Goal: Task Accomplishment & Management: Manage account settings

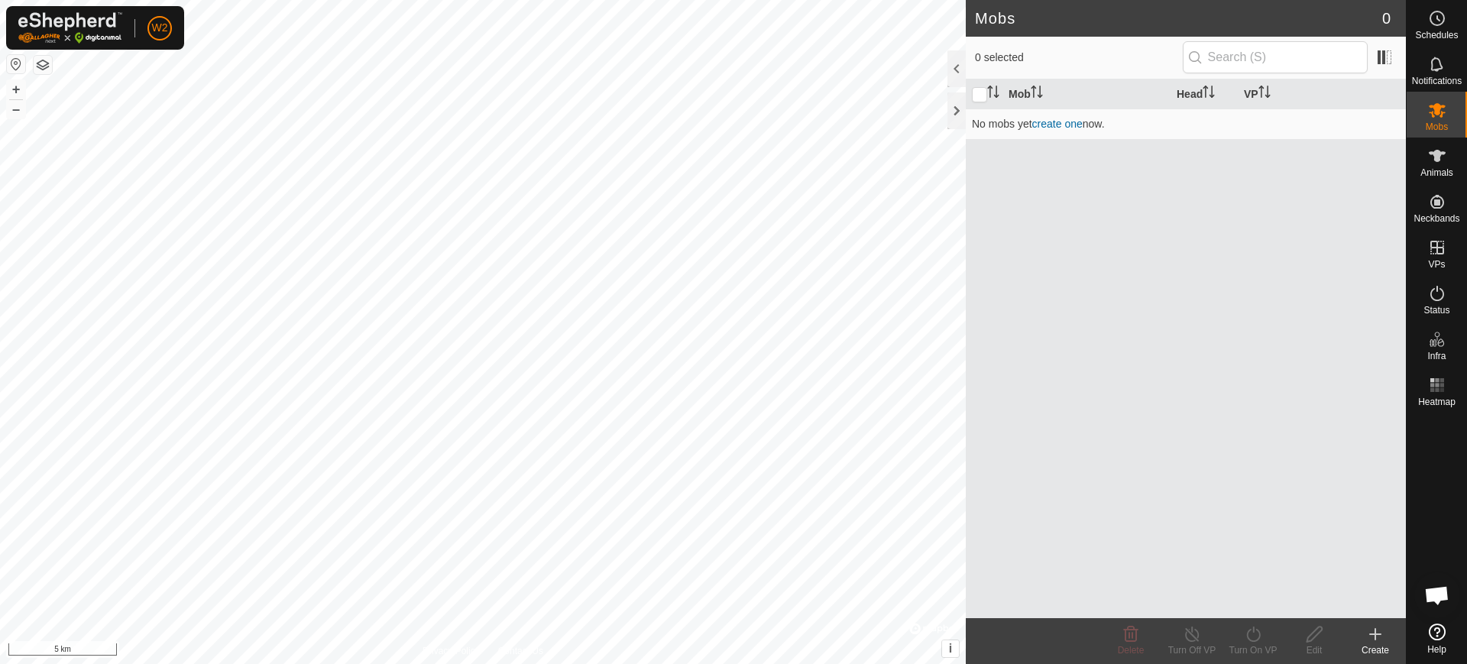
scroll to position [1217, 0]
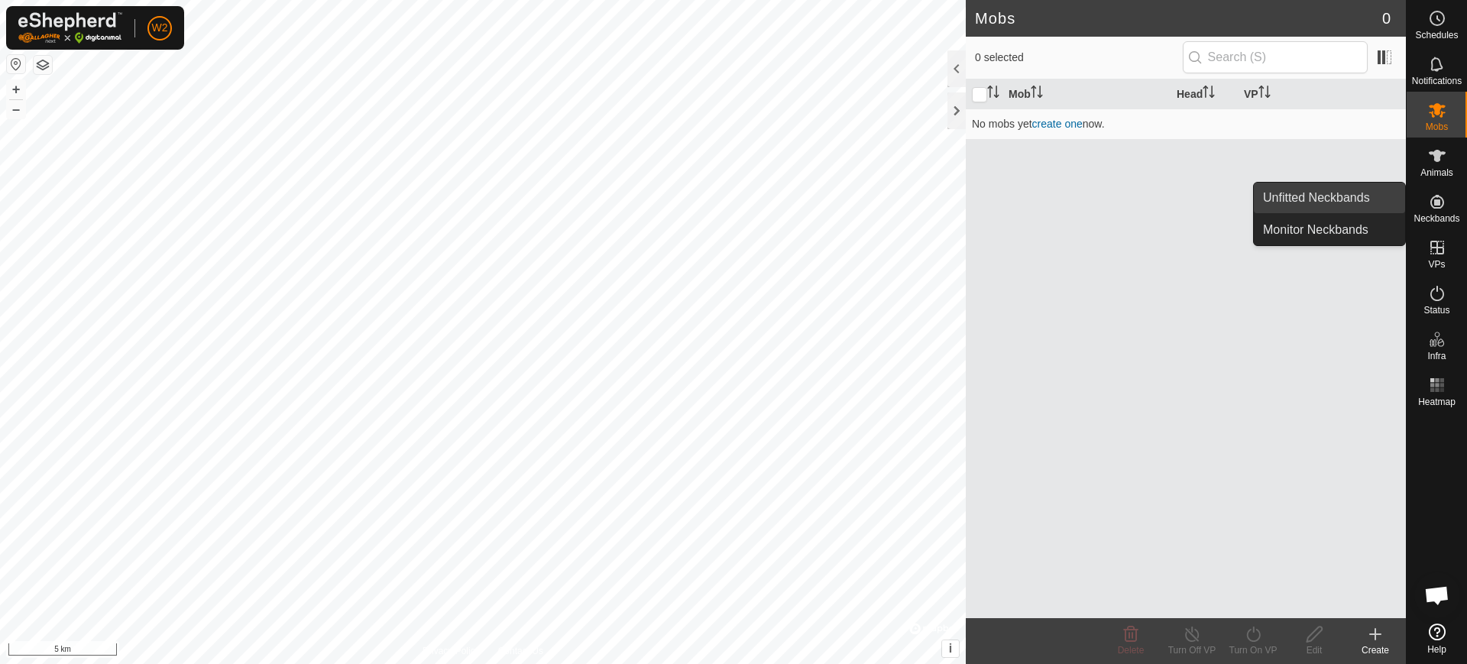
drag, startPoint x: 1444, startPoint y: 200, endPoint x: 1395, endPoint y: 200, distance: 49.7
click at [1443, 200] on icon at bounding box center [1437, 202] width 18 height 18
click at [1356, 198] on link "Unfitted Neckbands" at bounding box center [1329, 198] width 151 height 31
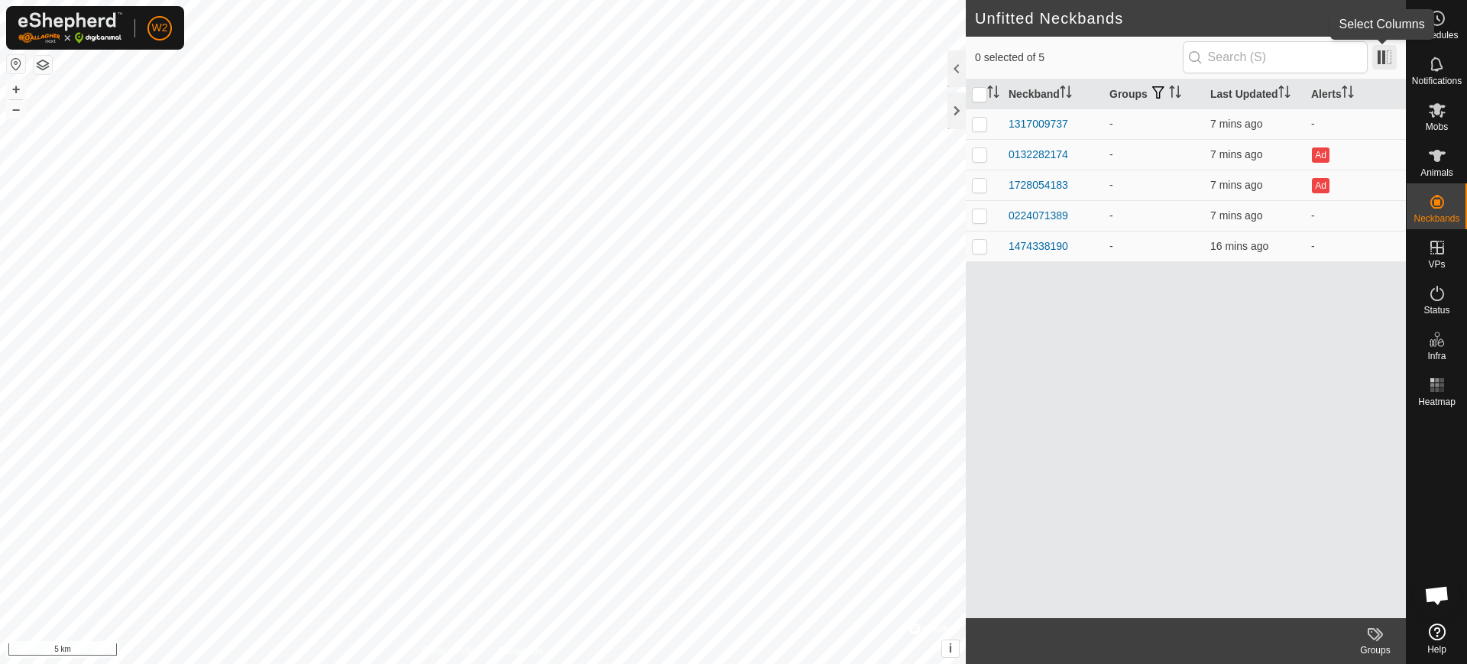
click at [1385, 45] on span at bounding box center [1384, 57] width 24 height 24
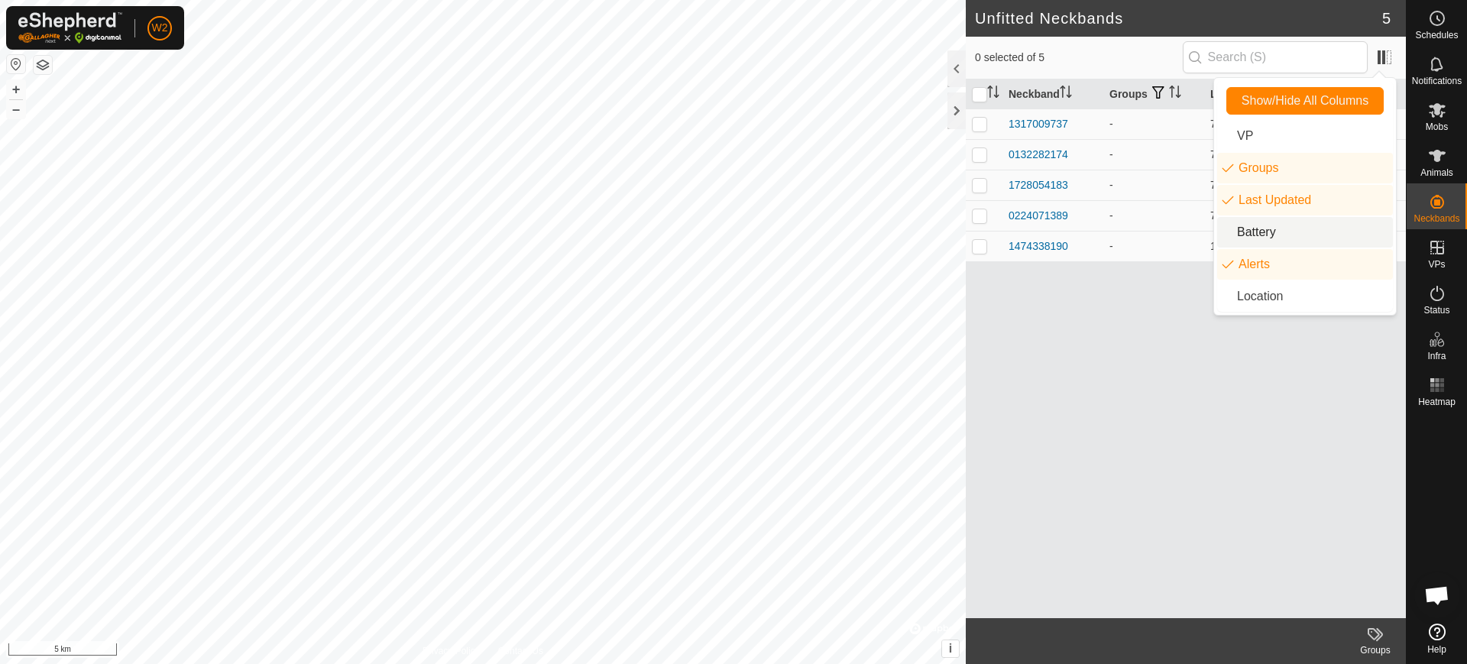
click at [1275, 229] on li "Battery" at bounding box center [1305, 232] width 176 height 31
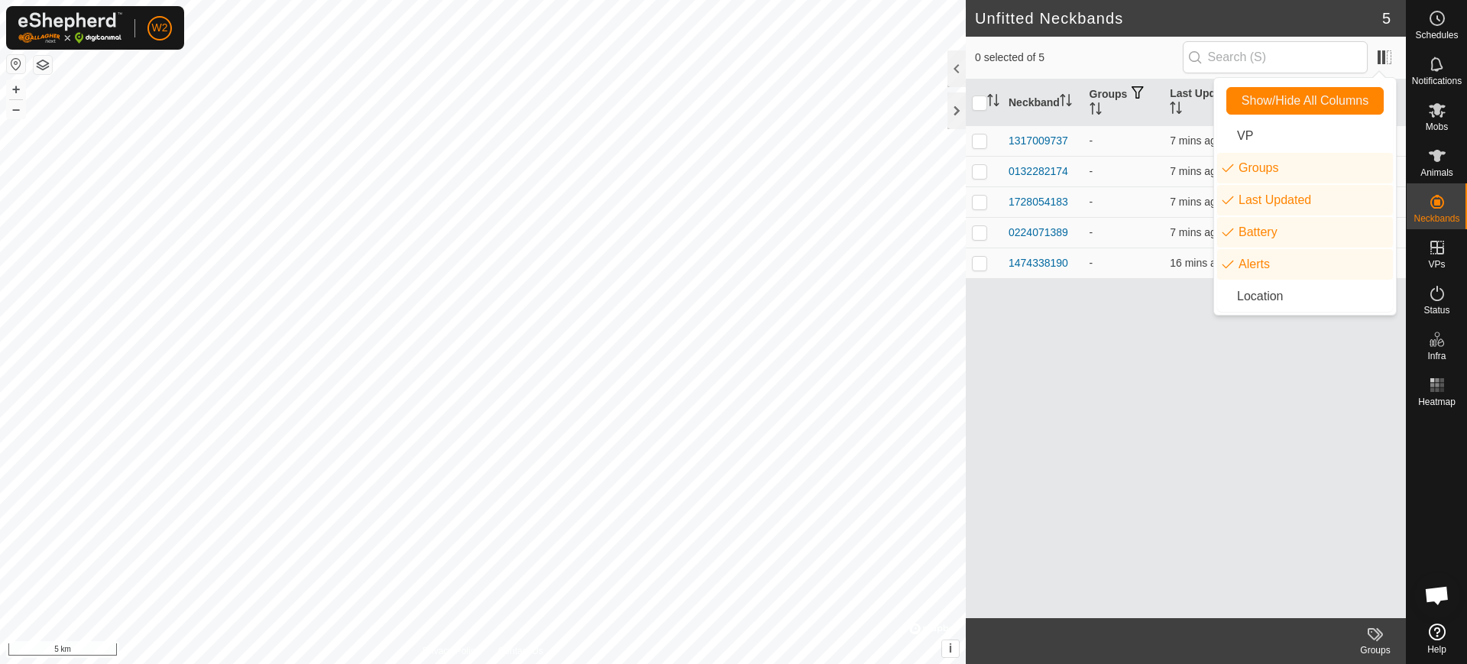
click at [1108, 316] on div "Neckband Groups Last Updated Battery Alerts 1317009737 - 7 mins ago - 013228217…" at bounding box center [1186, 348] width 440 height 539
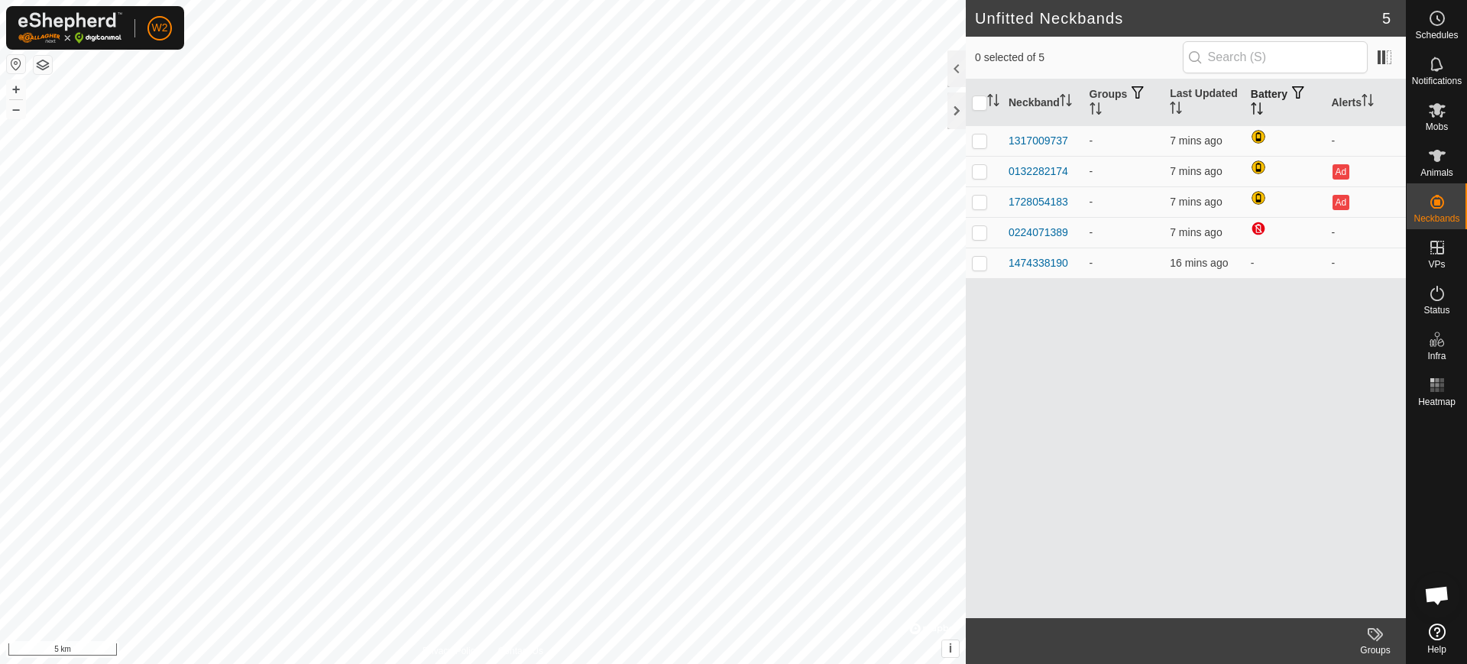
click at [1261, 108] on icon "Activate to sort" at bounding box center [1257, 108] width 12 height 12
click at [1266, 108] on th "Battery" at bounding box center [1285, 102] width 81 height 47
click at [1383, 53] on span at bounding box center [1384, 57] width 24 height 24
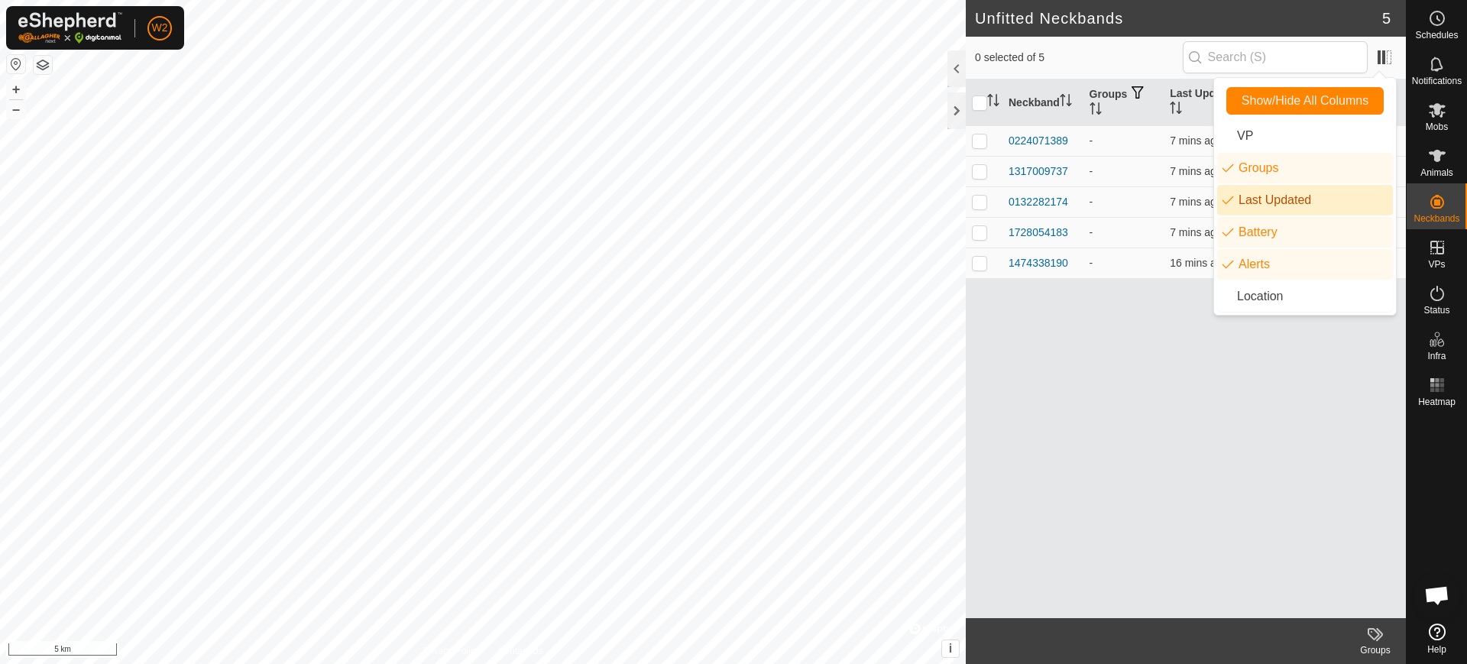
click at [1240, 196] on li "Last Updated" at bounding box center [1305, 200] width 176 height 31
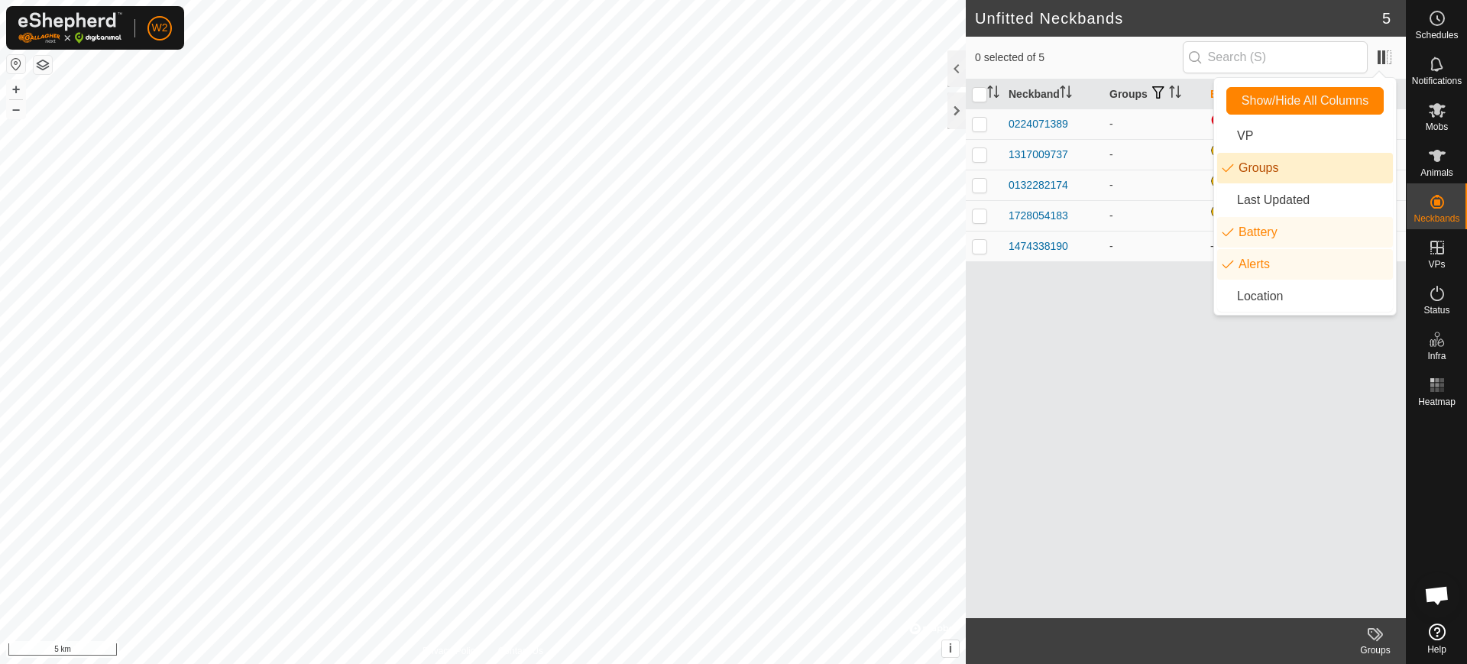
click at [1240, 162] on li "Groups" at bounding box center [1305, 168] width 176 height 31
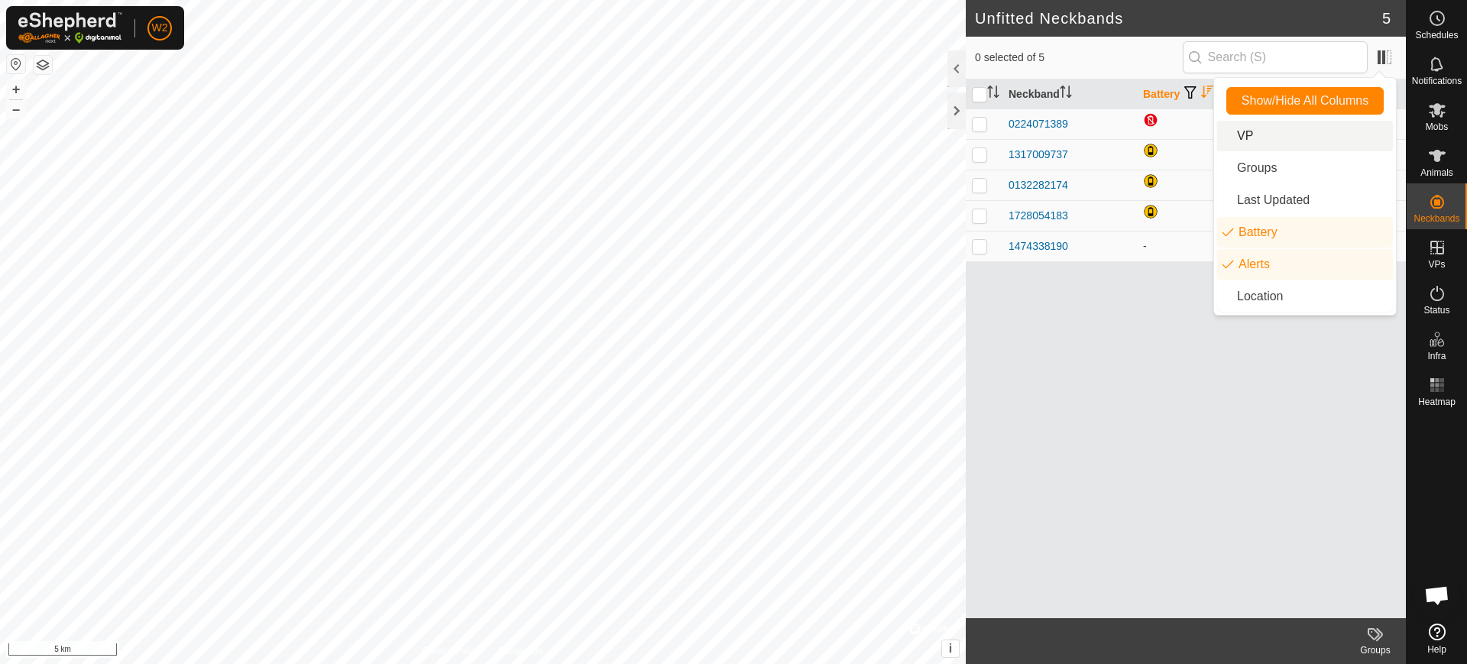
click at [1246, 132] on li "VP" at bounding box center [1305, 136] width 176 height 31
click at [1237, 134] on li "VP" at bounding box center [1305, 136] width 176 height 31
click at [1261, 297] on li "Location" at bounding box center [1305, 296] width 176 height 31
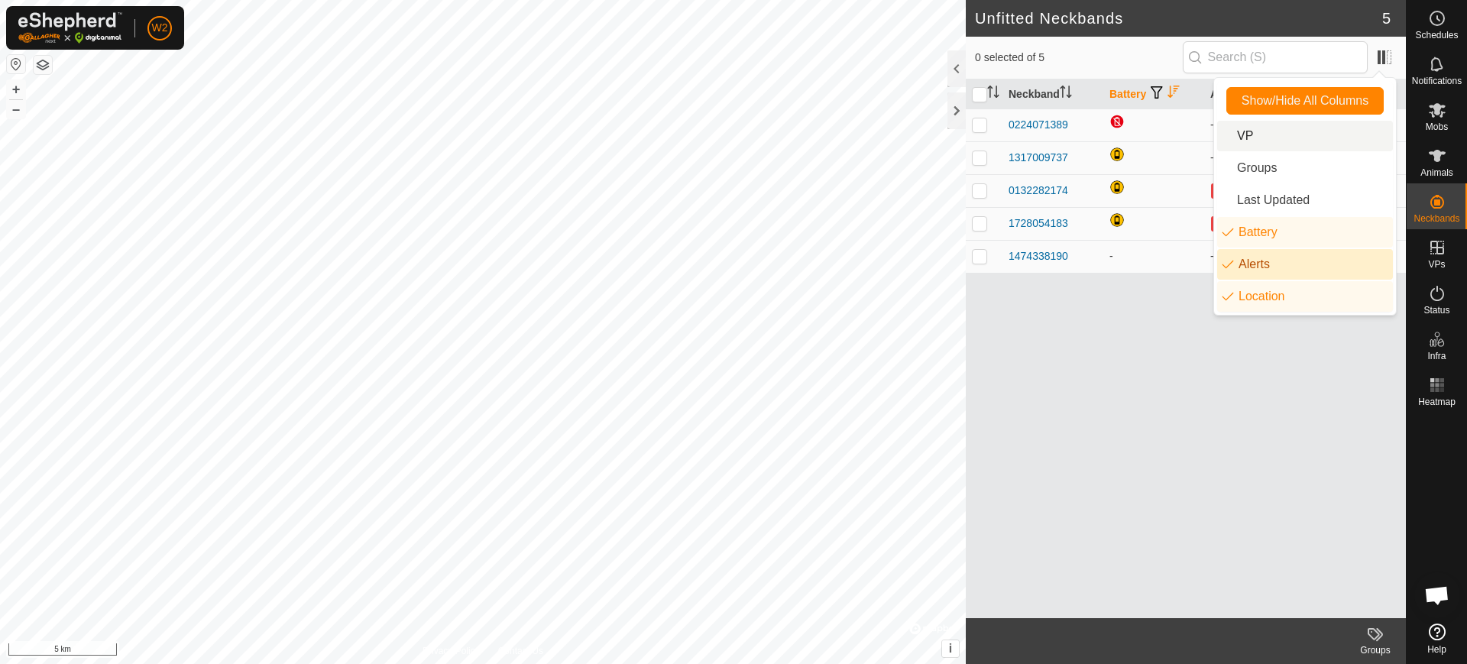
click at [1055, 345] on div "Neckband Battery Alerts Location 0224071389 - [GEOGRAPHIC_DATA] 1317009737 - 40…" at bounding box center [1186, 348] width 440 height 539
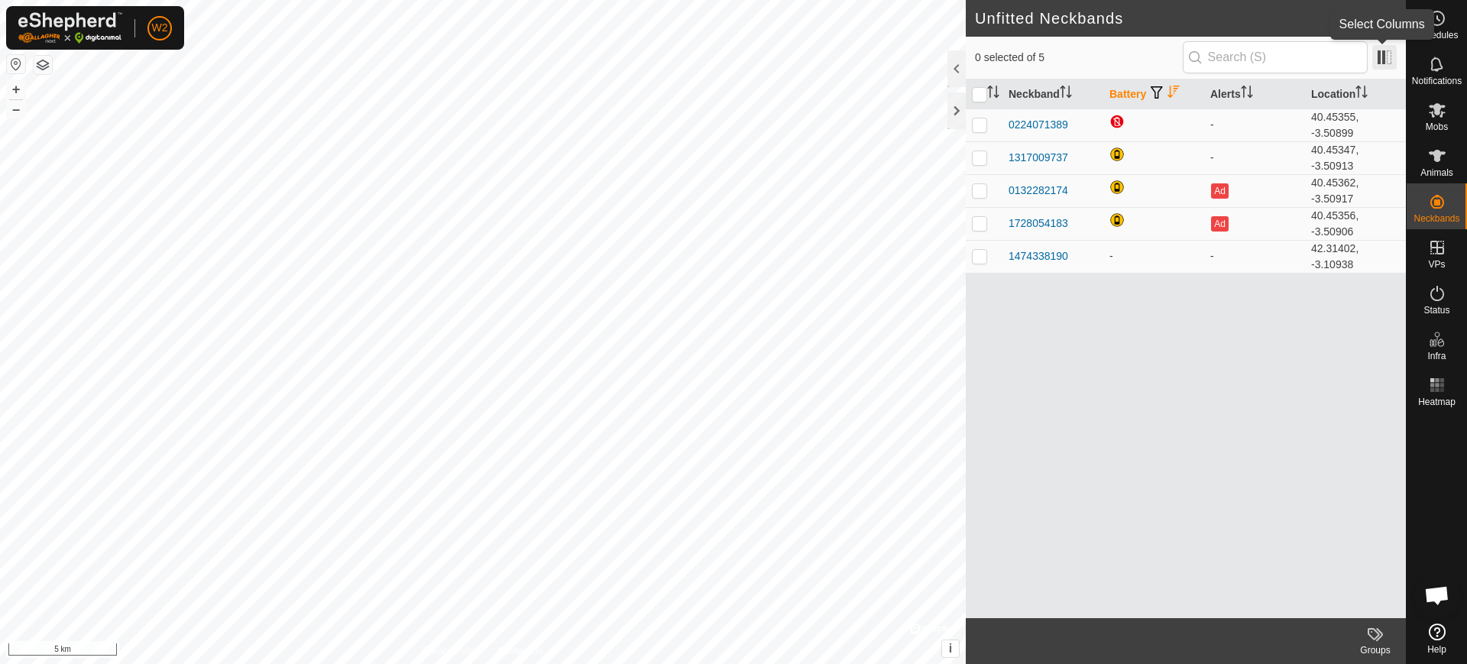
click at [1388, 57] on span at bounding box center [1384, 57] width 24 height 24
click at [158, 28] on span "W2" at bounding box center [160, 28] width 16 height 16
click at [196, 119] on link "Logout" at bounding box center [229, 120] width 151 height 24
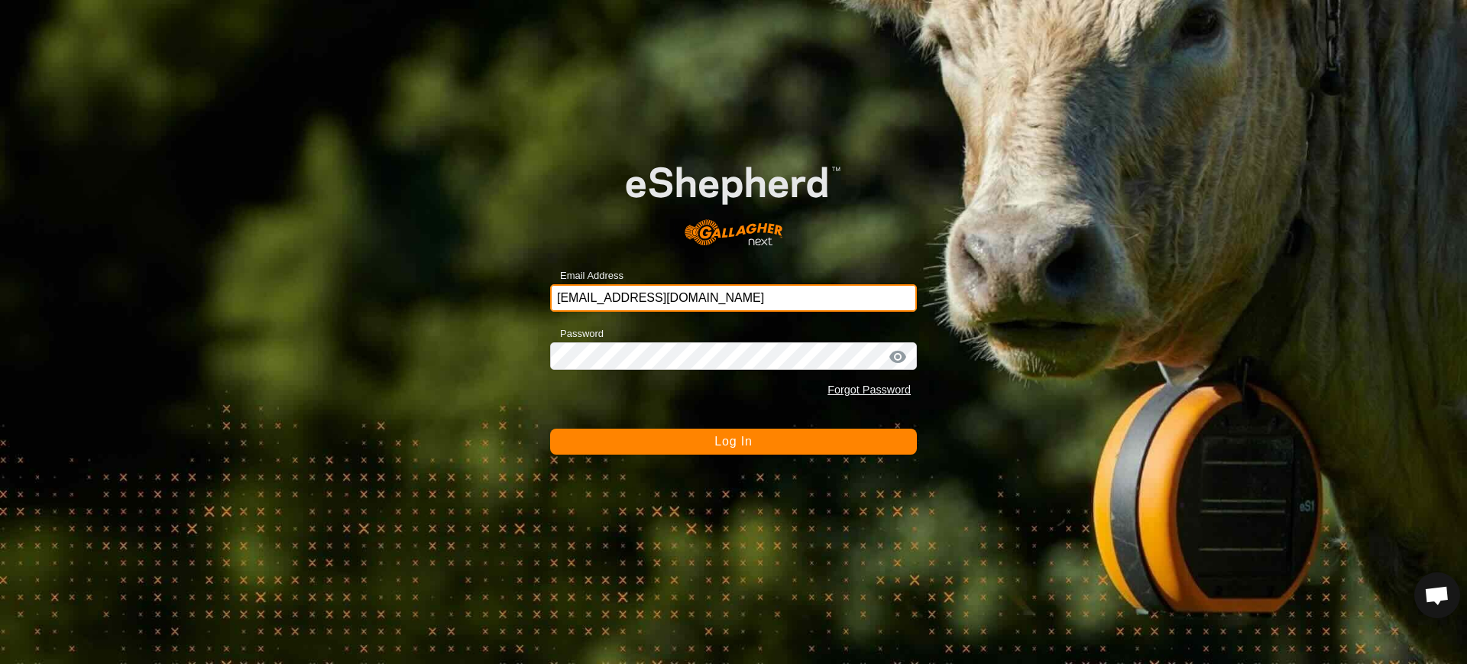
drag, startPoint x: 764, startPoint y: 286, endPoint x: 350, endPoint y: 263, distance: 414.8
click at [350, 263] on div "Email Address [EMAIL_ADDRESS][DOMAIN_NAME] Password Forgot Password Log In" at bounding box center [733, 332] width 1467 height 664
type input "p"
click at [584, 297] on input "p" at bounding box center [733, 298] width 367 height 28
drag, startPoint x: 582, startPoint y: 297, endPoint x: 526, endPoint y: 289, distance: 55.7
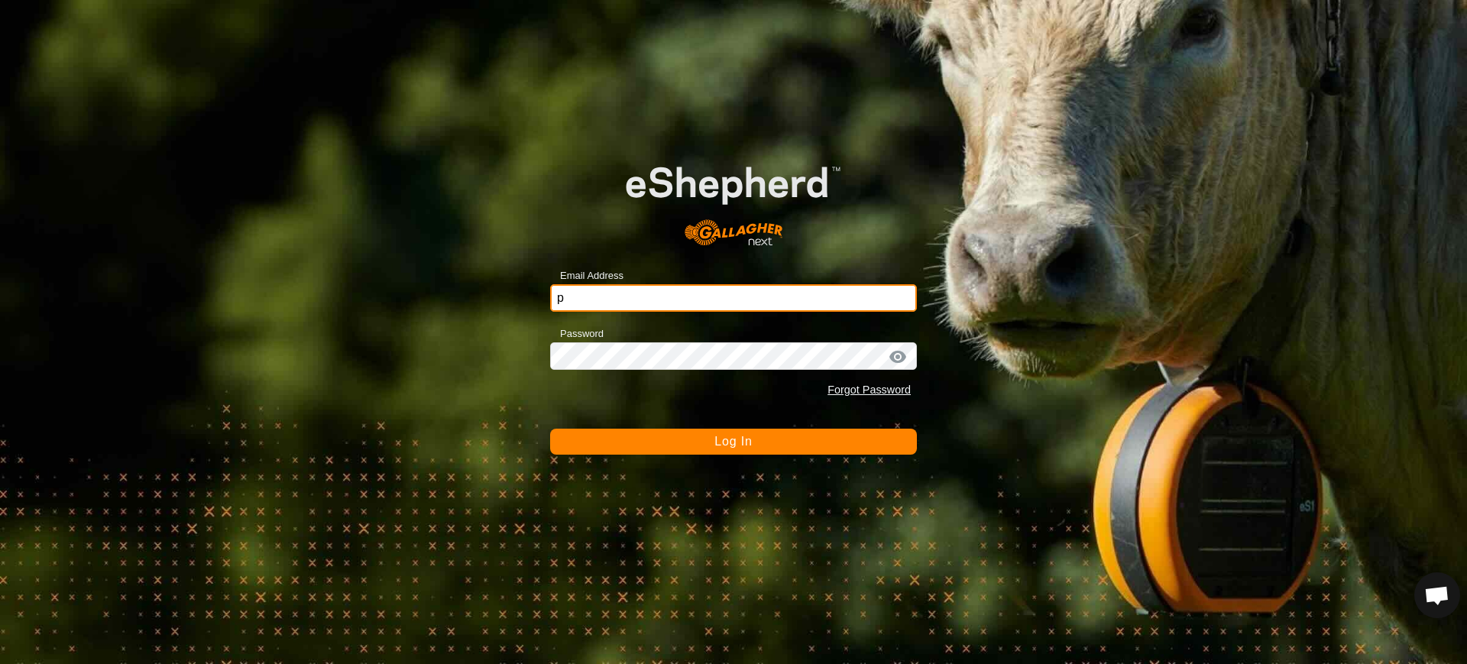
click at [546, 302] on div "Email Address p Password Forgot Password Log In" at bounding box center [733, 332] width 1467 height 664
type input "[EMAIL_ADDRESS][DOMAIN_NAME]"
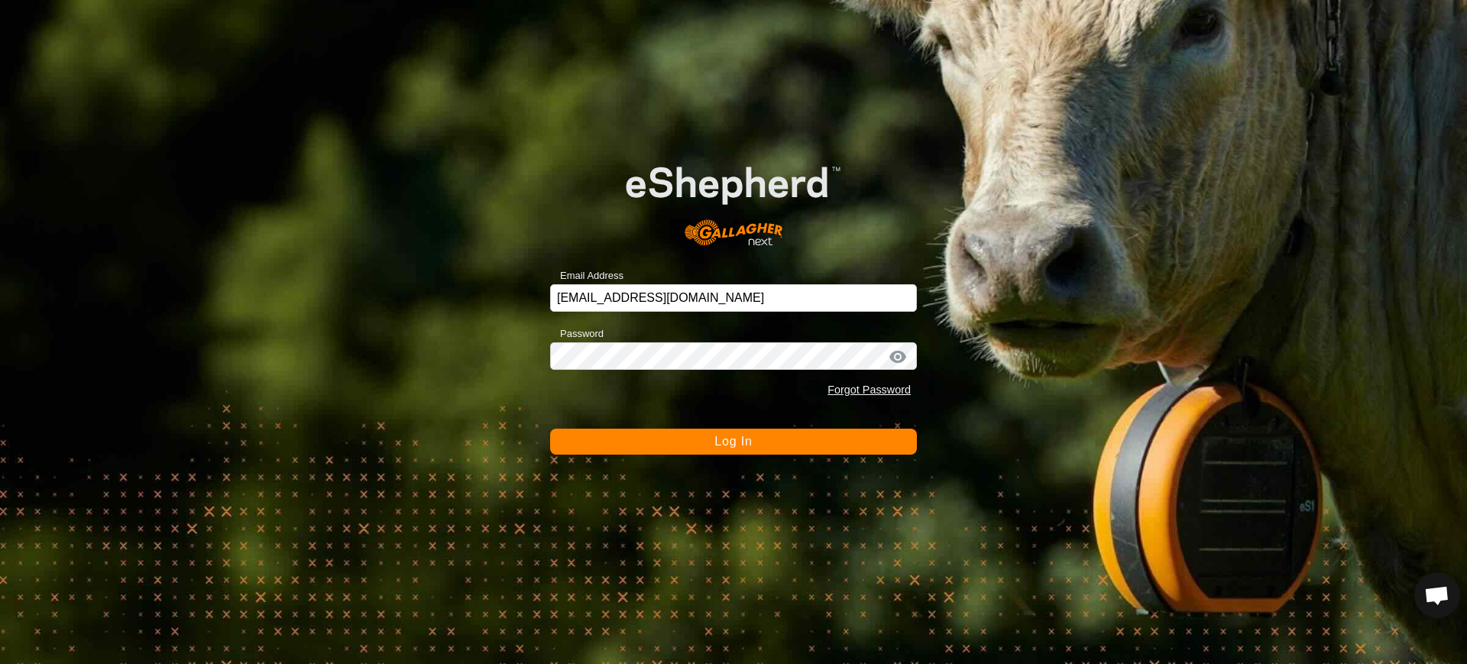
click at [757, 442] on button "Log In" at bounding box center [733, 442] width 367 height 26
